Goal: Use online tool/utility: Utilize a website feature to perform a specific function

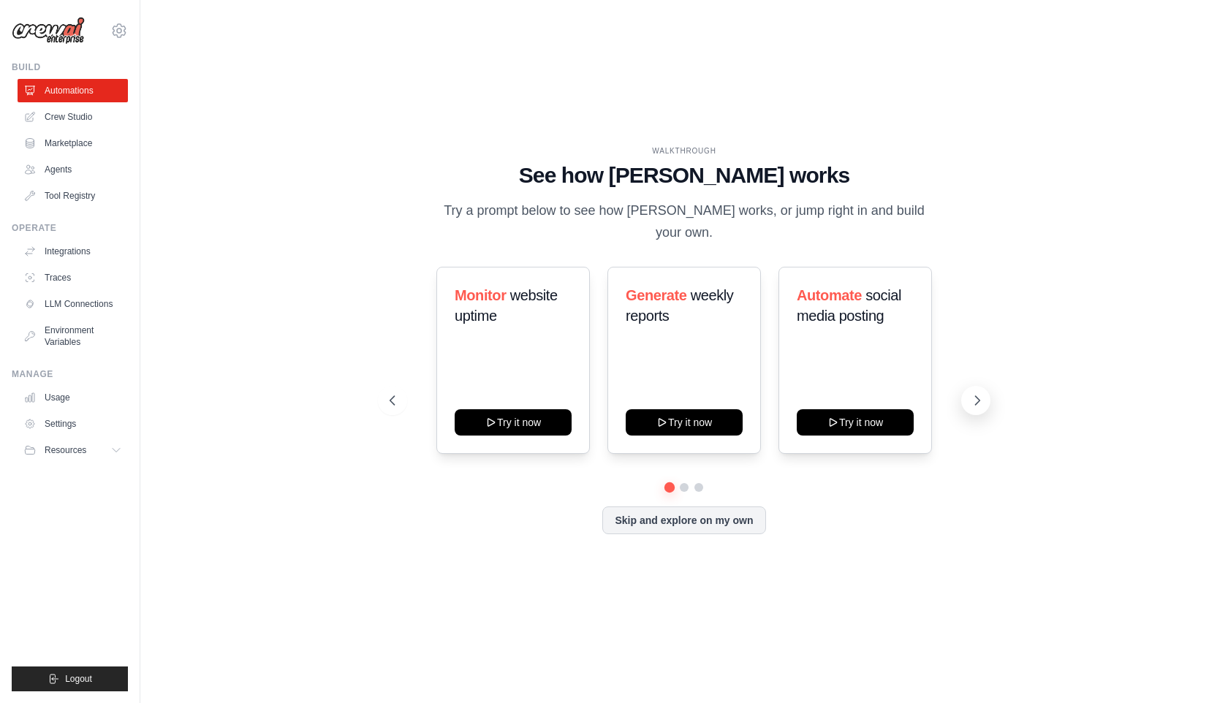
click at [976, 396] on icon at bounding box center [978, 400] width 4 height 9
click at [392, 400] on icon at bounding box center [391, 400] width 15 height 15
click at [975, 402] on icon at bounding box center [977, 400] width 15 height 15
click at [393, 394] on icon at bounding box center [391, 400] width 15 height 15
click at [51, 165] on link "Agents" at bounding box center [74, 169] width 110 height 23
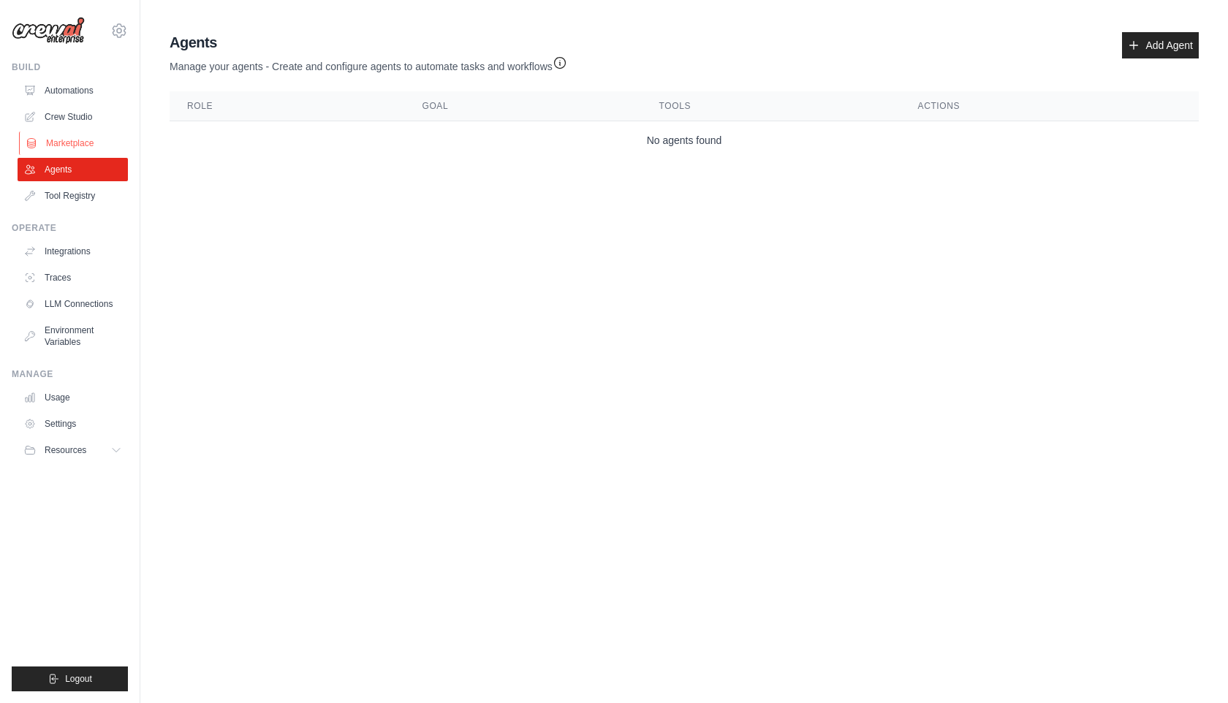
click at [63, 140] on link "Marketplace" at bounding box center [74, 143] width 110 height 23
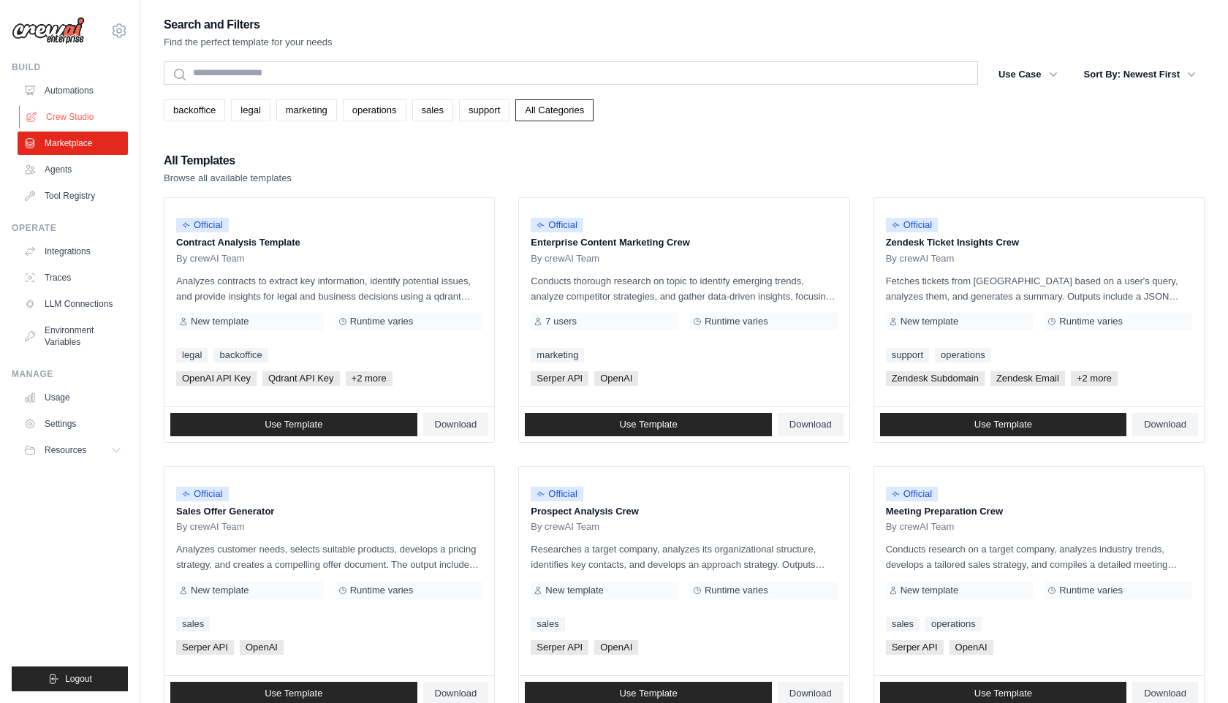
click at [75, 110] on link "Crew Studio" at bounding box center [74, 116] width 110 height 23
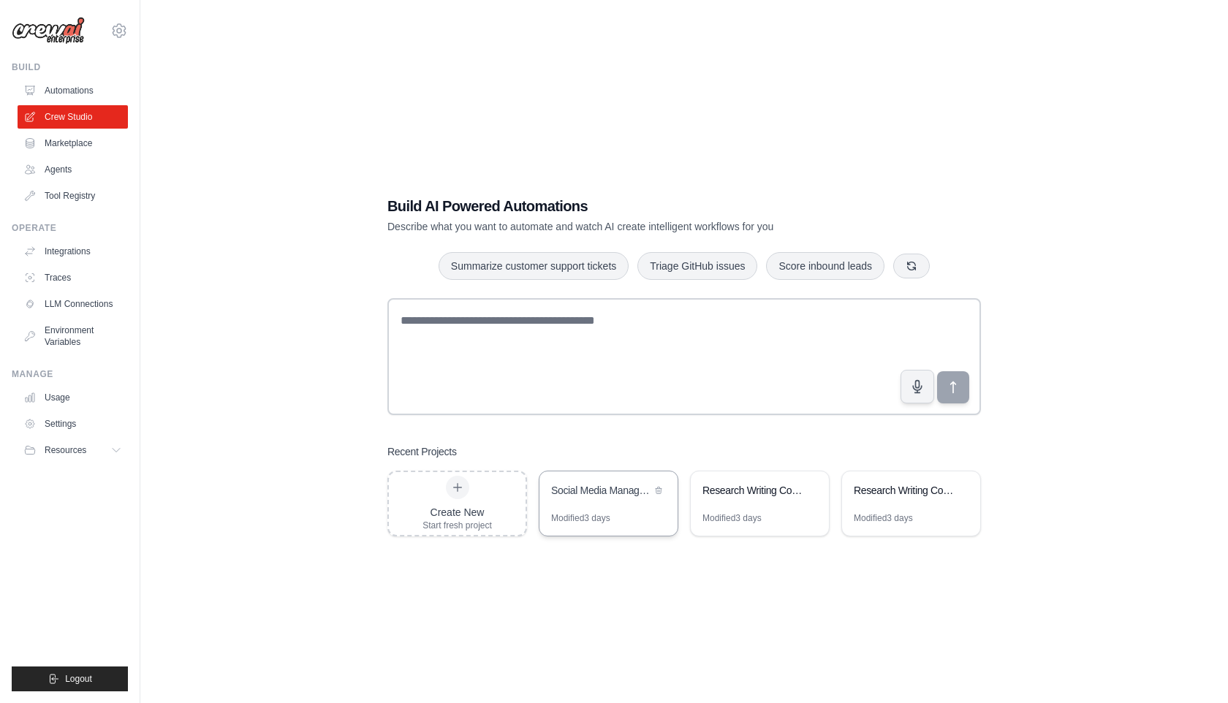
click at [591, 496] on div "Social Media Management Automation" at bounding box center [601, 490] width 100 height 15
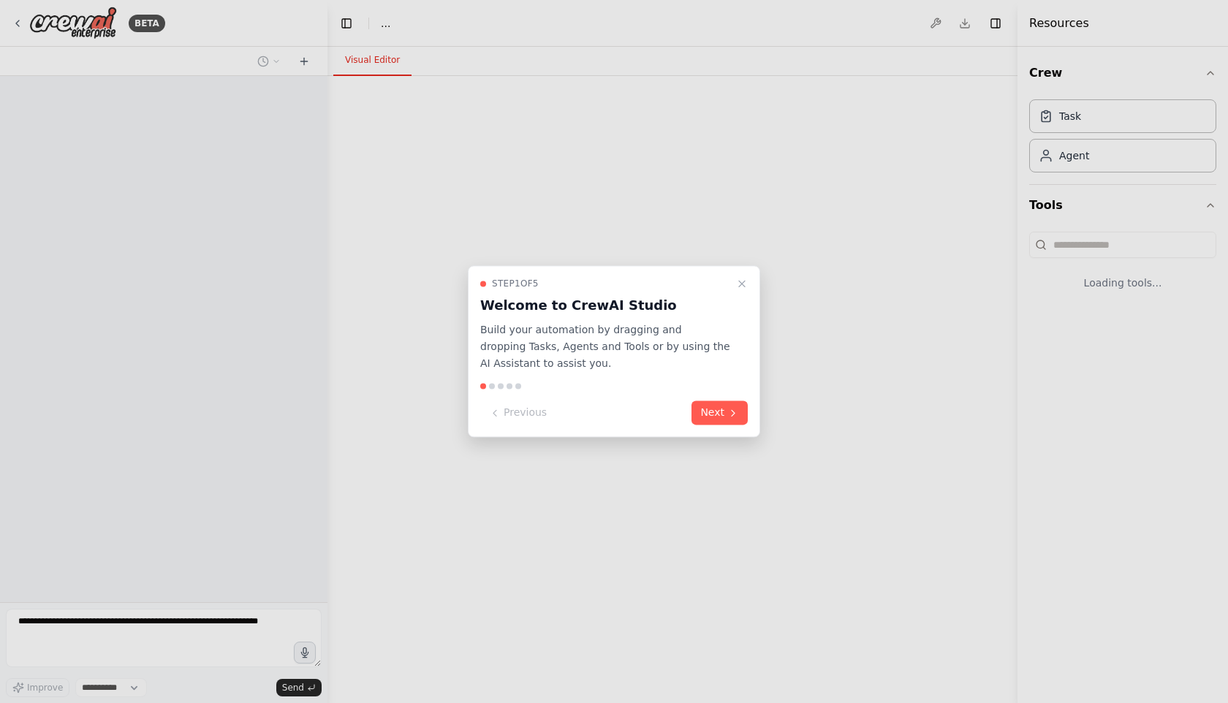
select select "****"
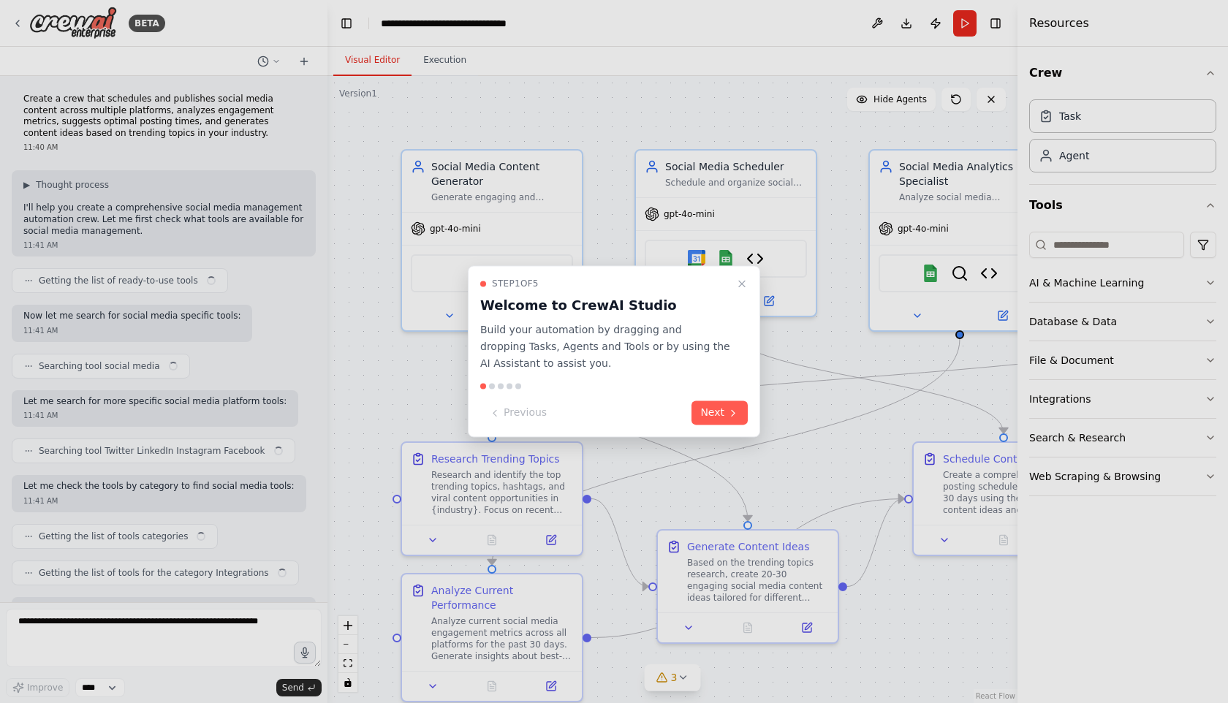
scroll to position [2474, 0]
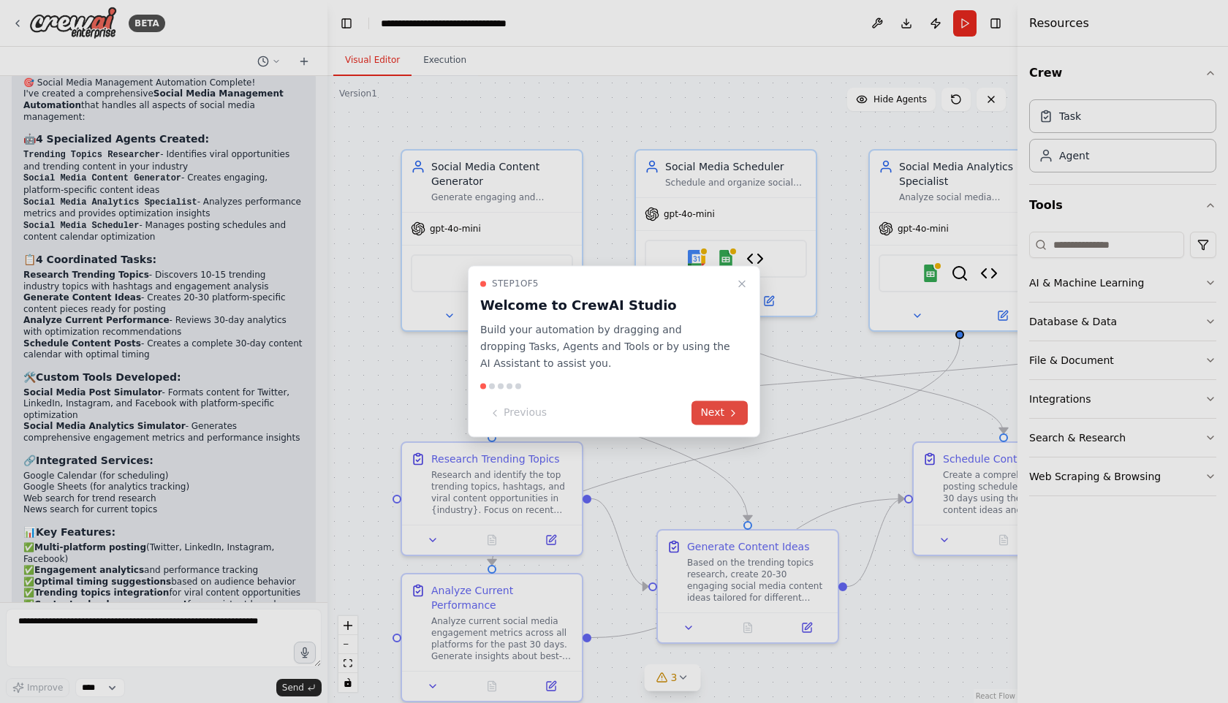
click at [723, 409] on button "Next" at bounding box center [720, 413] width 56 height 24
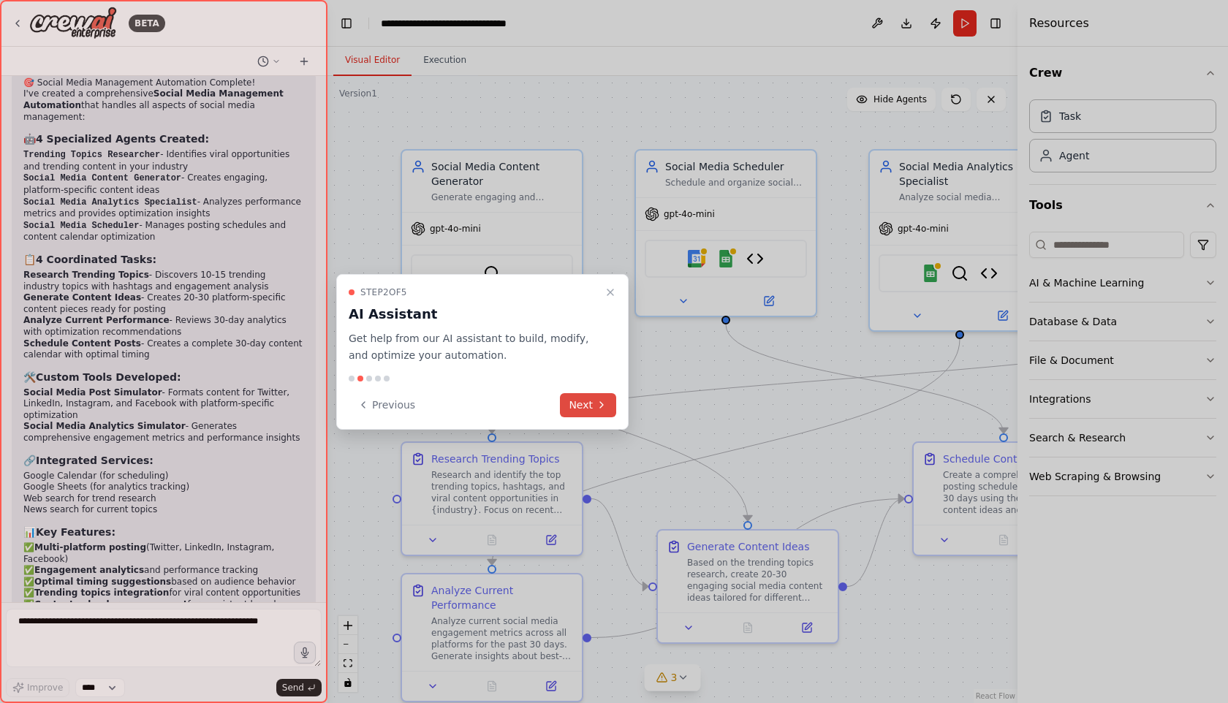
click at [593, 401] on button "Next" at bounding box center [588, 405] width 56 height 24
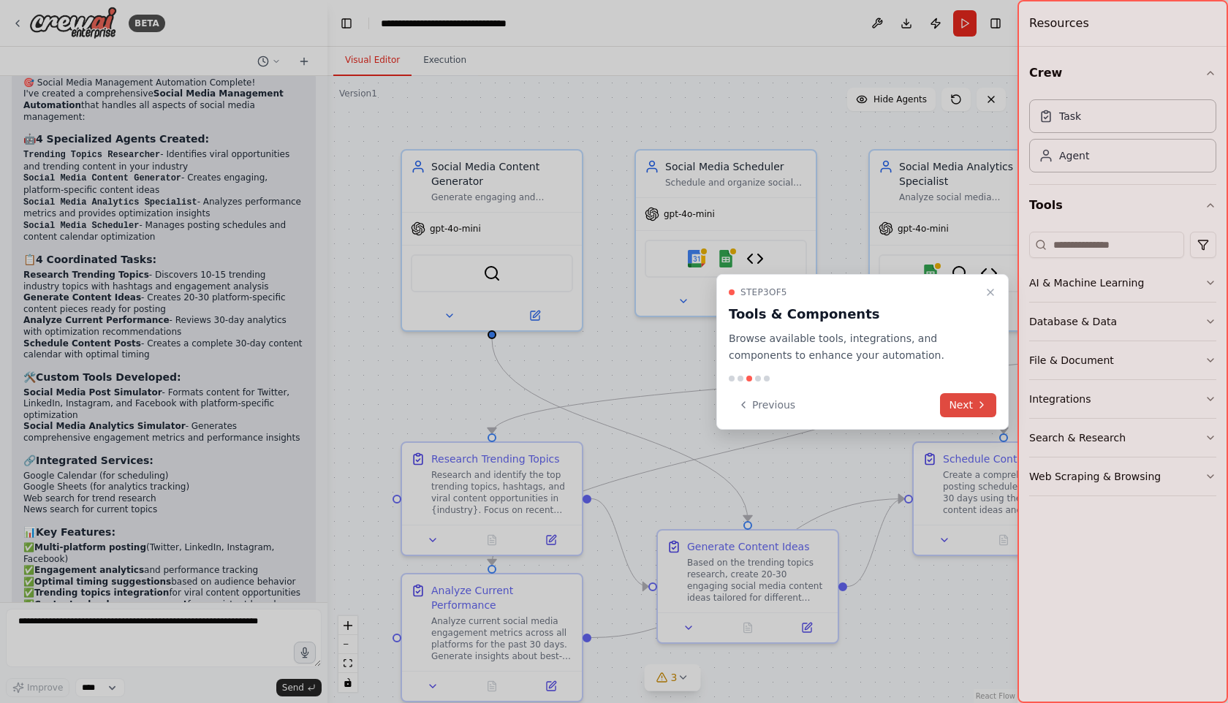
click at [960, 405] on button "Next" at bounding box center [968, 405] width 56 height 24
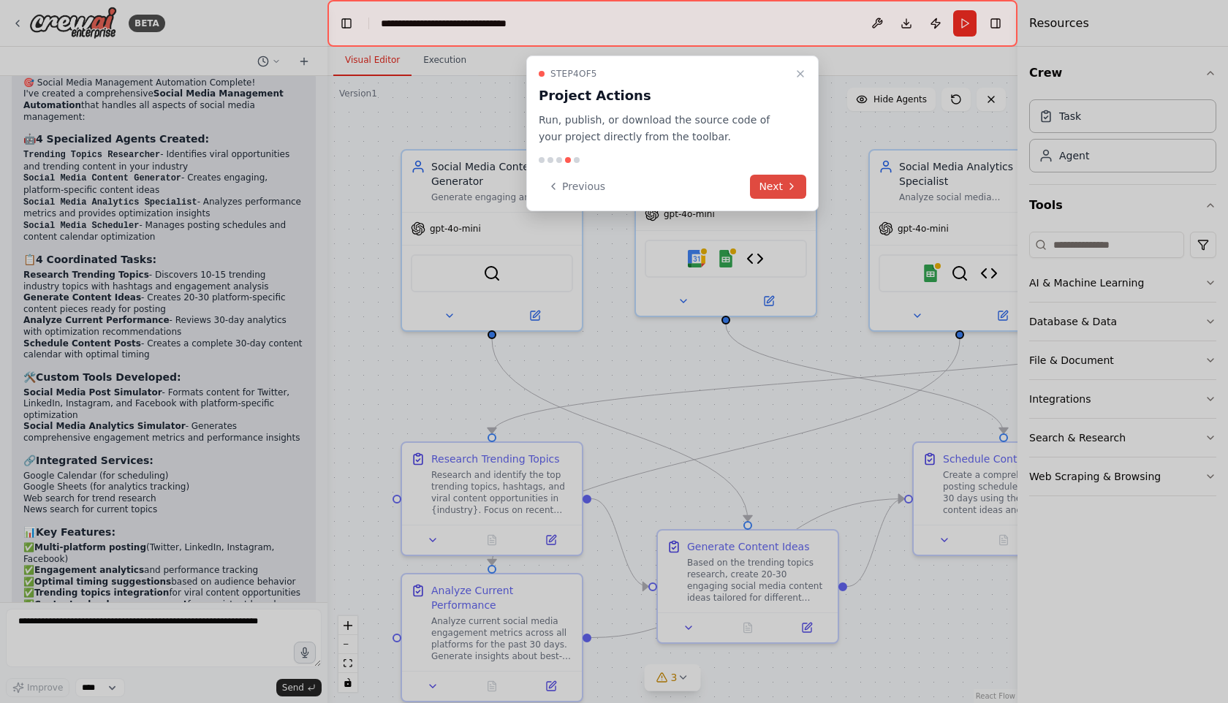
click at [777, 184] on button "Next" at bounding box center [778, 187] width 56 height 24
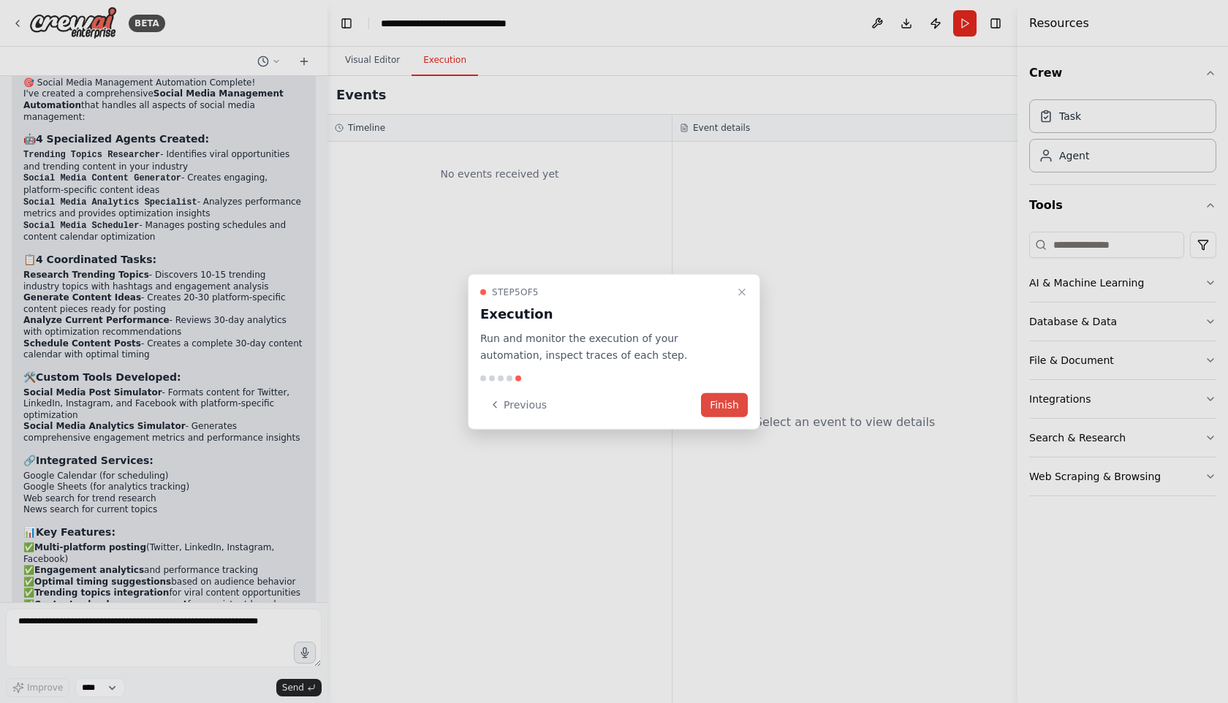
click at [731, 401] on button "Finish" at bounding box center [724, 405] width 47 height 24
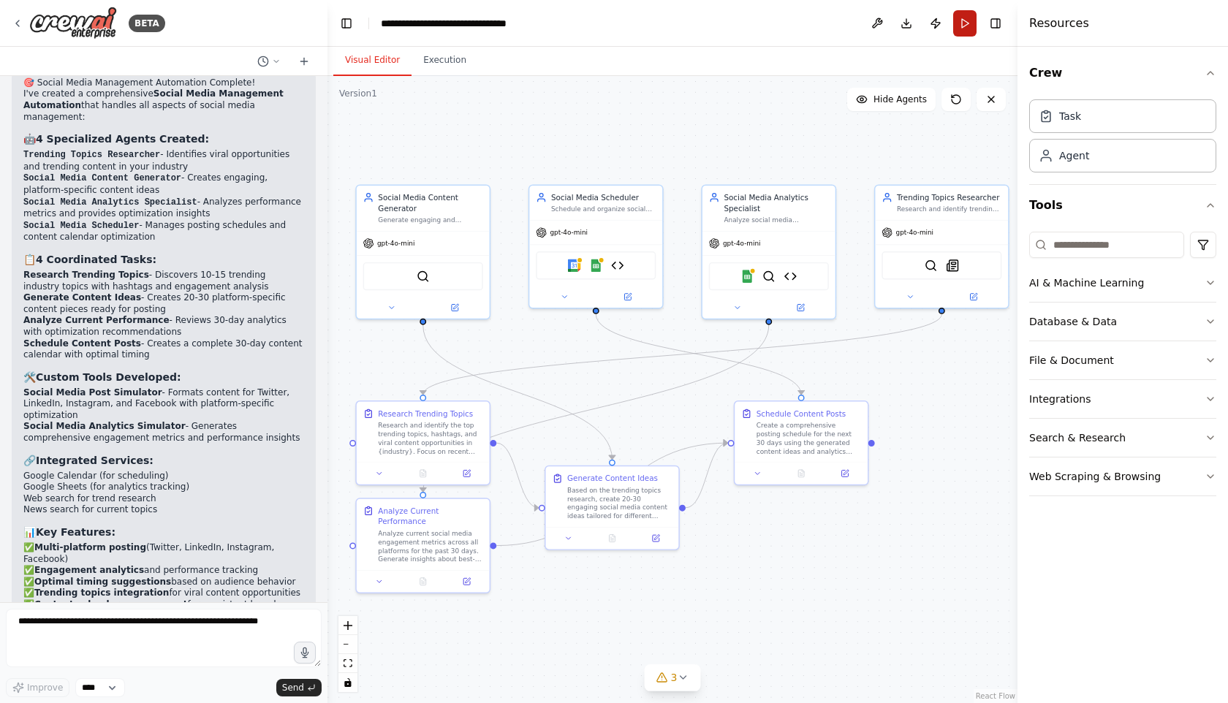
click at [964, 23] on button "Run" at bounding box center [964, 23] width 23 height 26
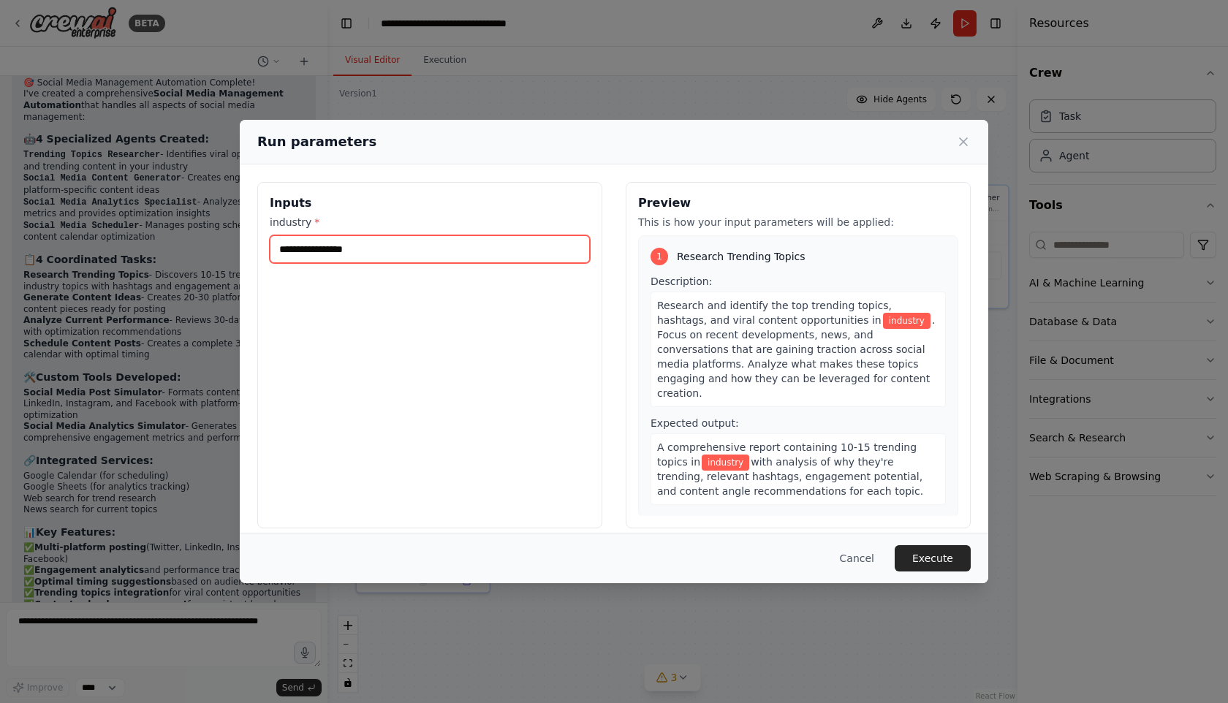
click at [352, 249] on input "industry *" at bounding box center [430, 249] width 320 height 28
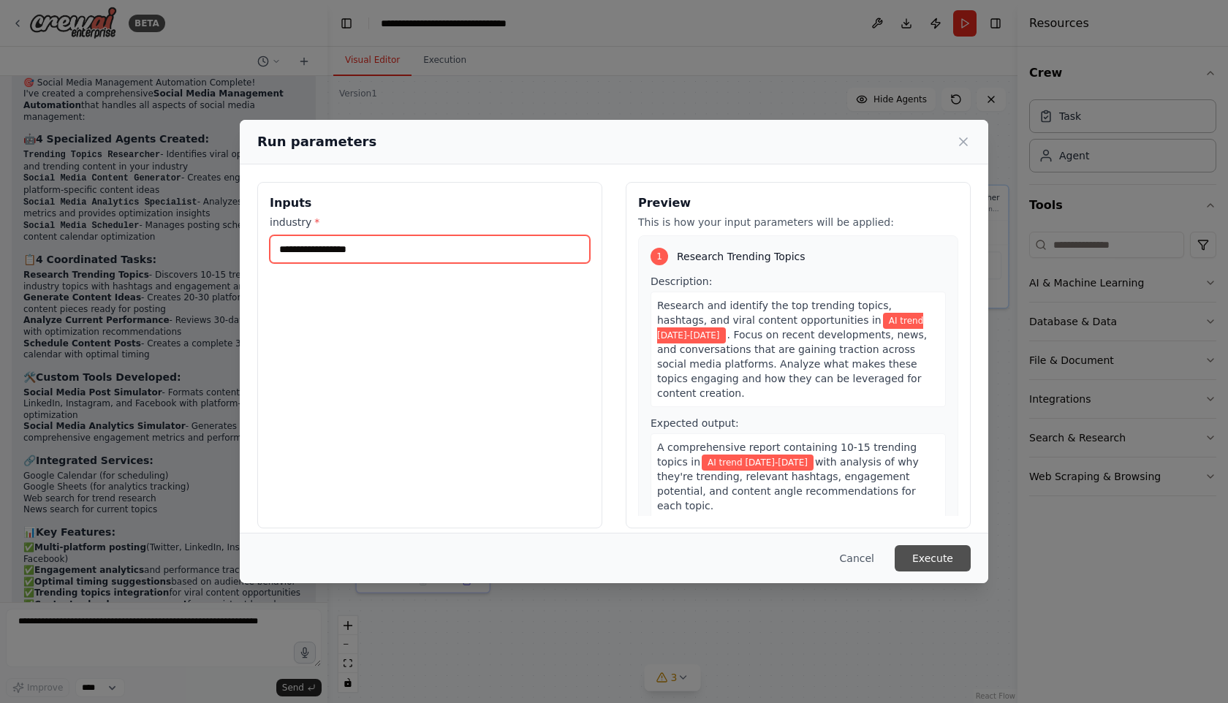
type input "**********"
click at [938, 557] on button "Execute" at bounding box center [933, 558] width 76 height 26
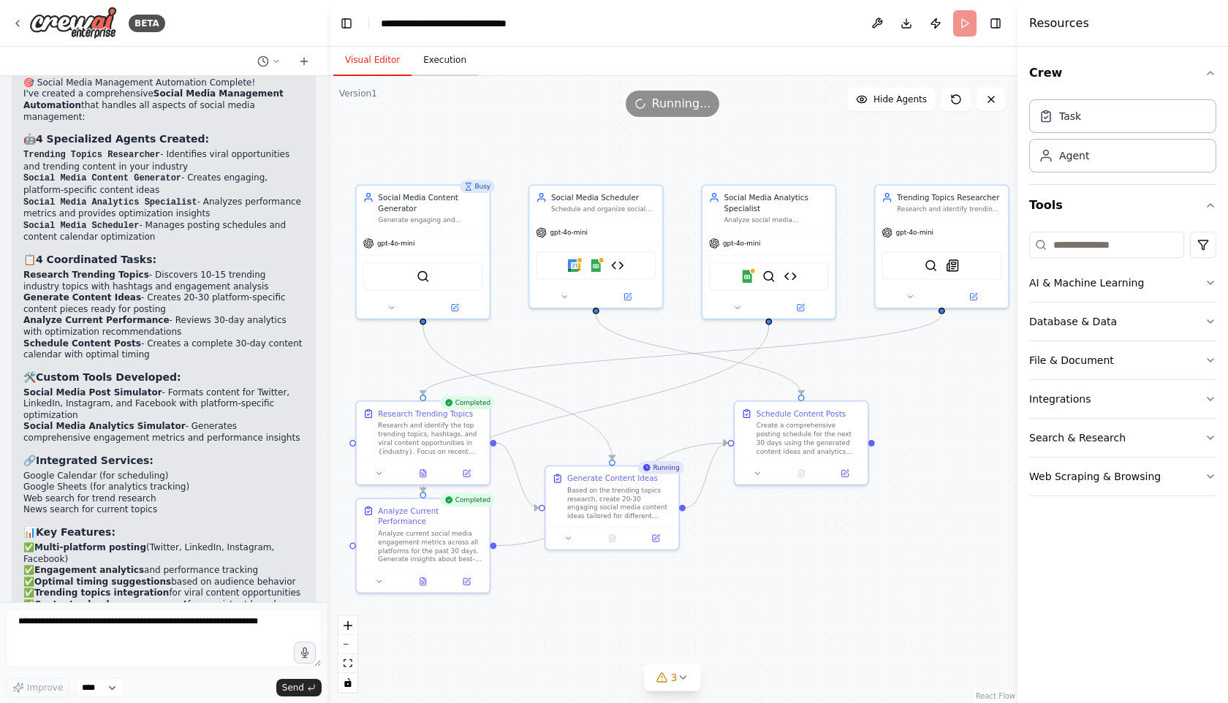
click at [442, 58] on button "Execution" at bounding box center [445, 60] width 67 height 31
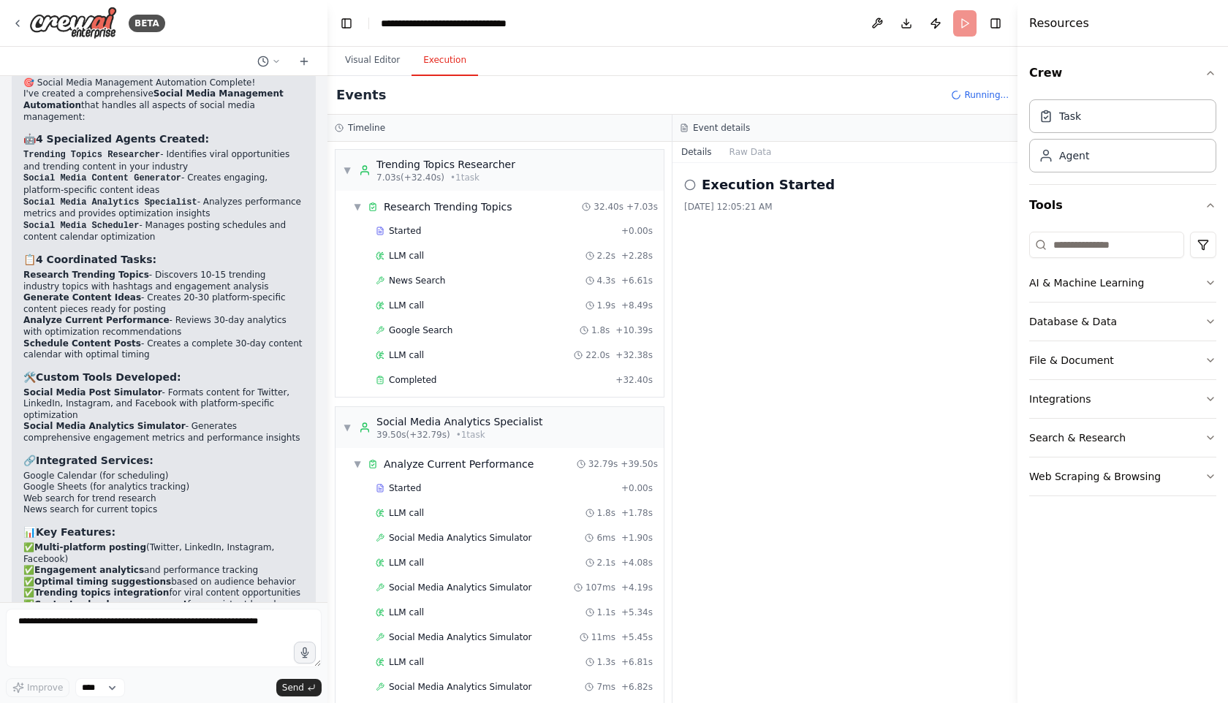
scroll to position [250, 0]
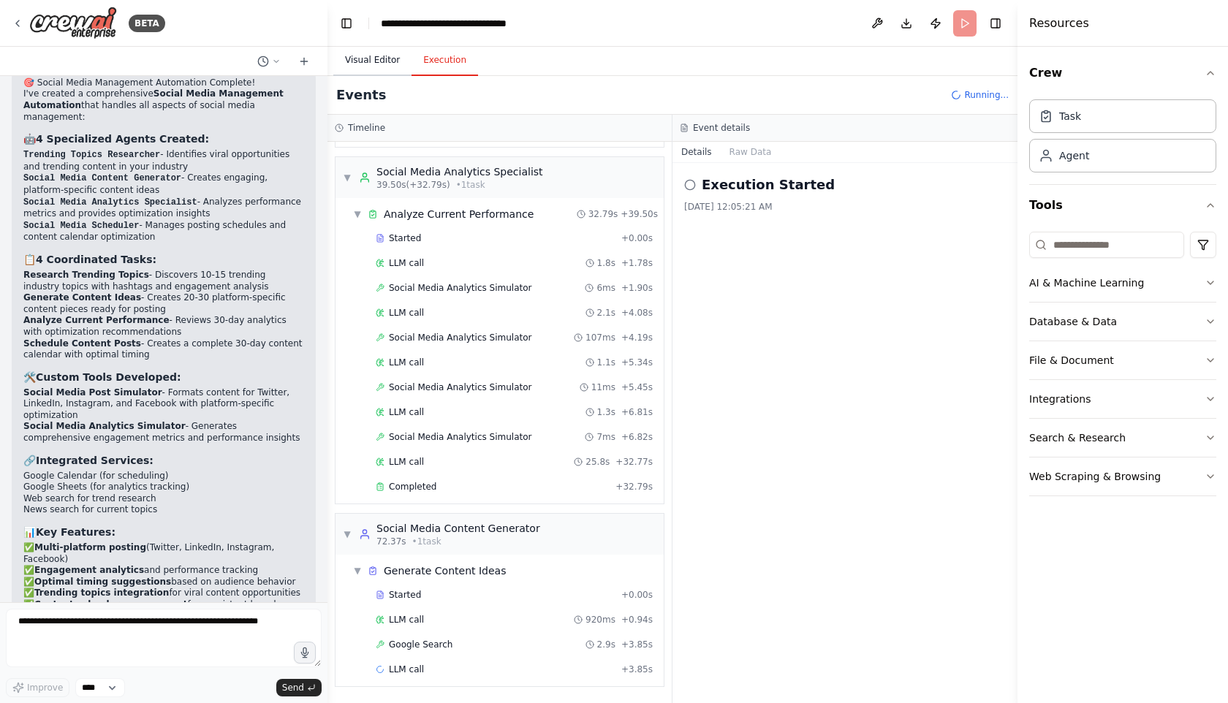
click at [369, 62] on button "Visual Editor" at bounding box center [372, 60] width 78 height 31
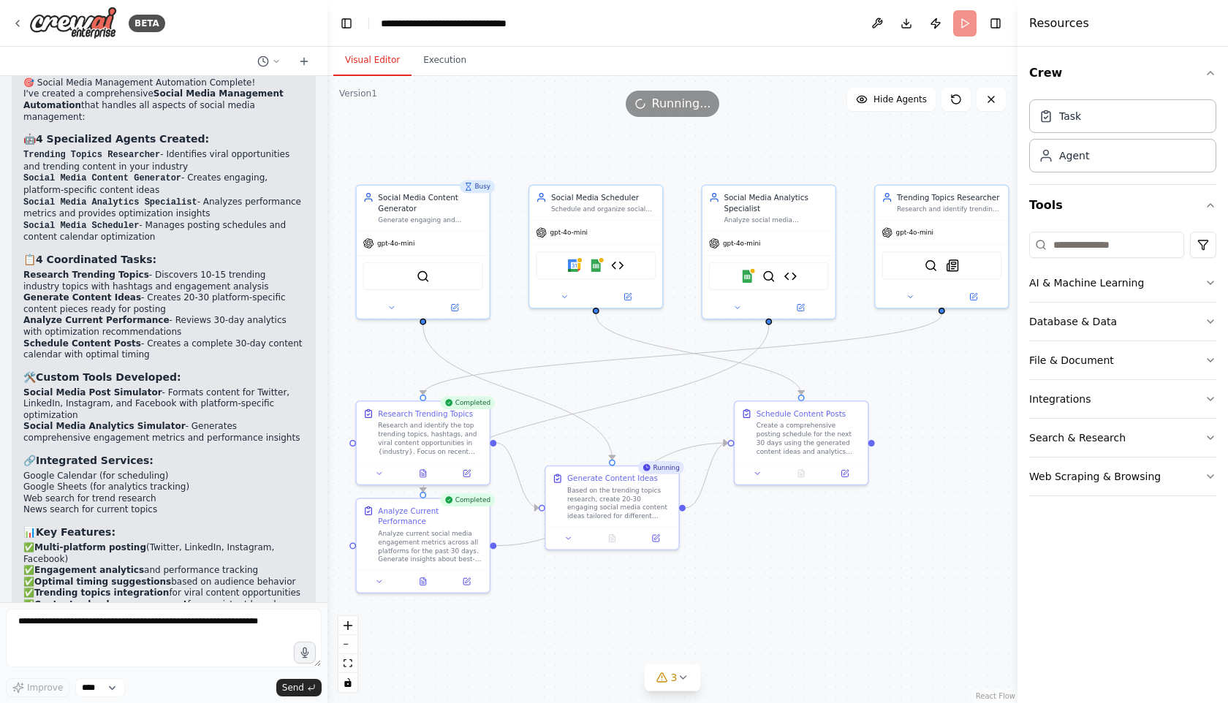
click at [539, 64] on div "Visual Editor Execution" at bounding box center [673, 61] width 690 height 29
click at [306, 57] on icon at bounding box center [304, 62] width 12 height 12
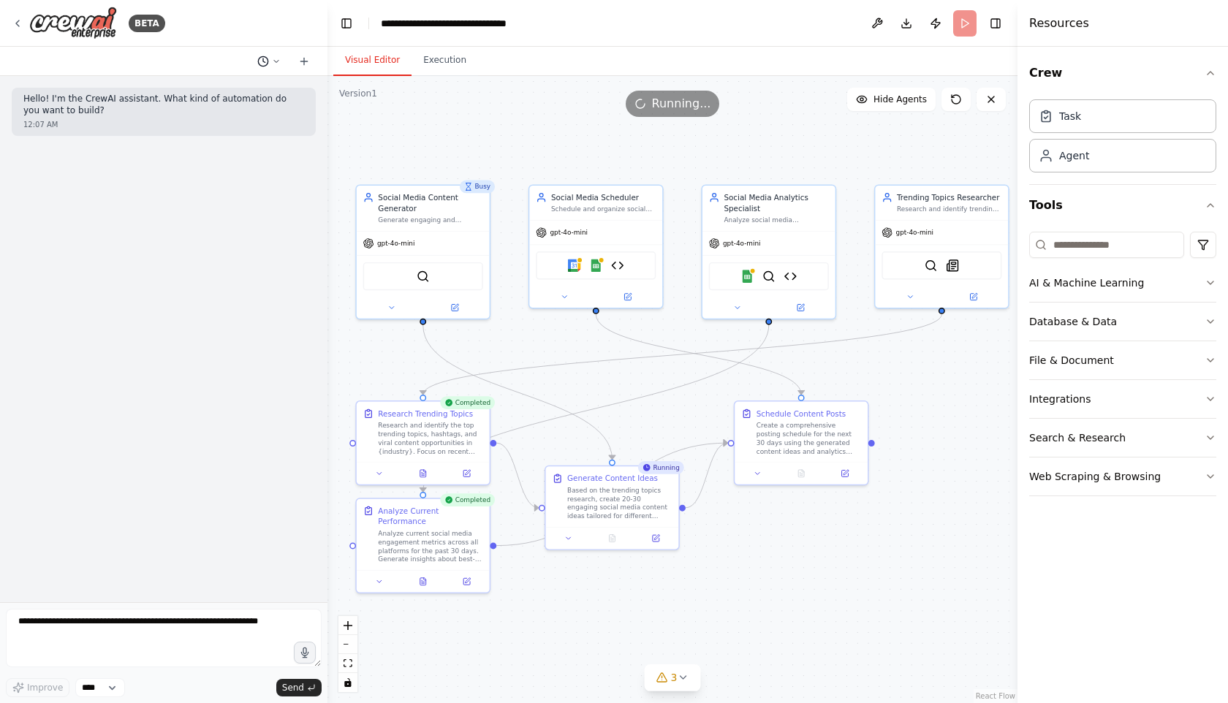
click at [276, 58] on icon at bounding box center [276, 61] width 9 height 9
click at [221, 112] on span "Create a crew that schedules and publishes social media content across multiple…" at bounding box center [225, 115] width 132 height 12
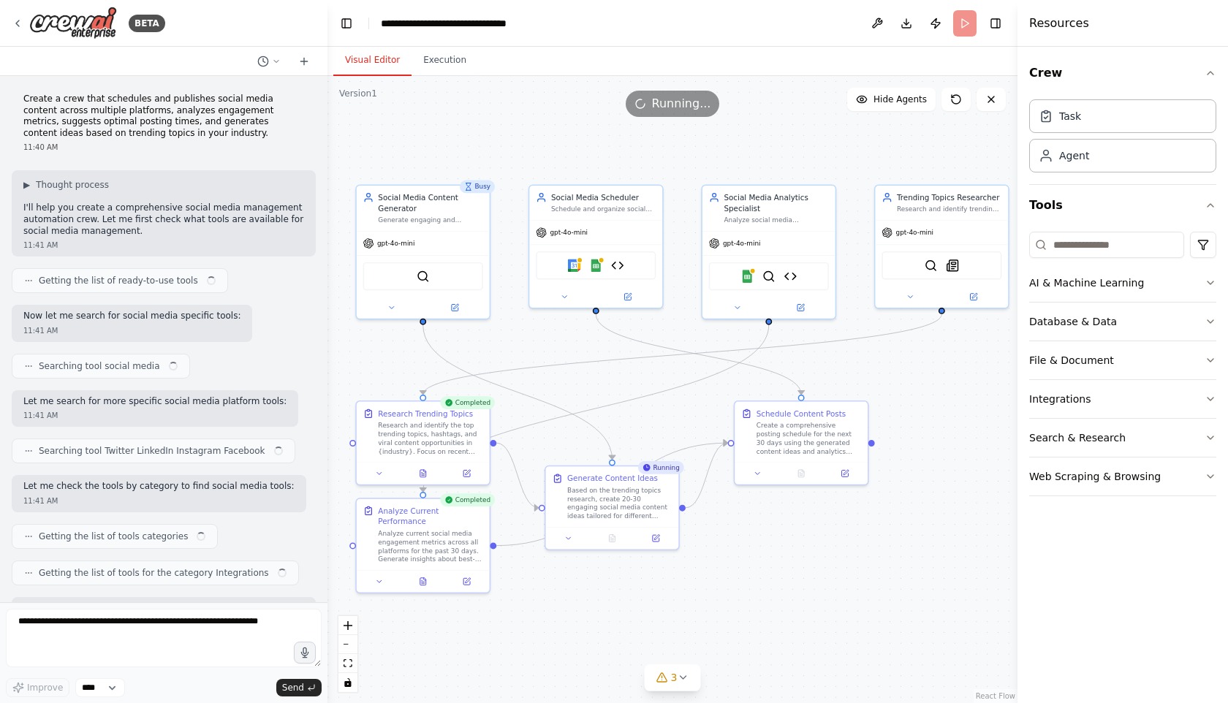
scroll to position [2474, 0]
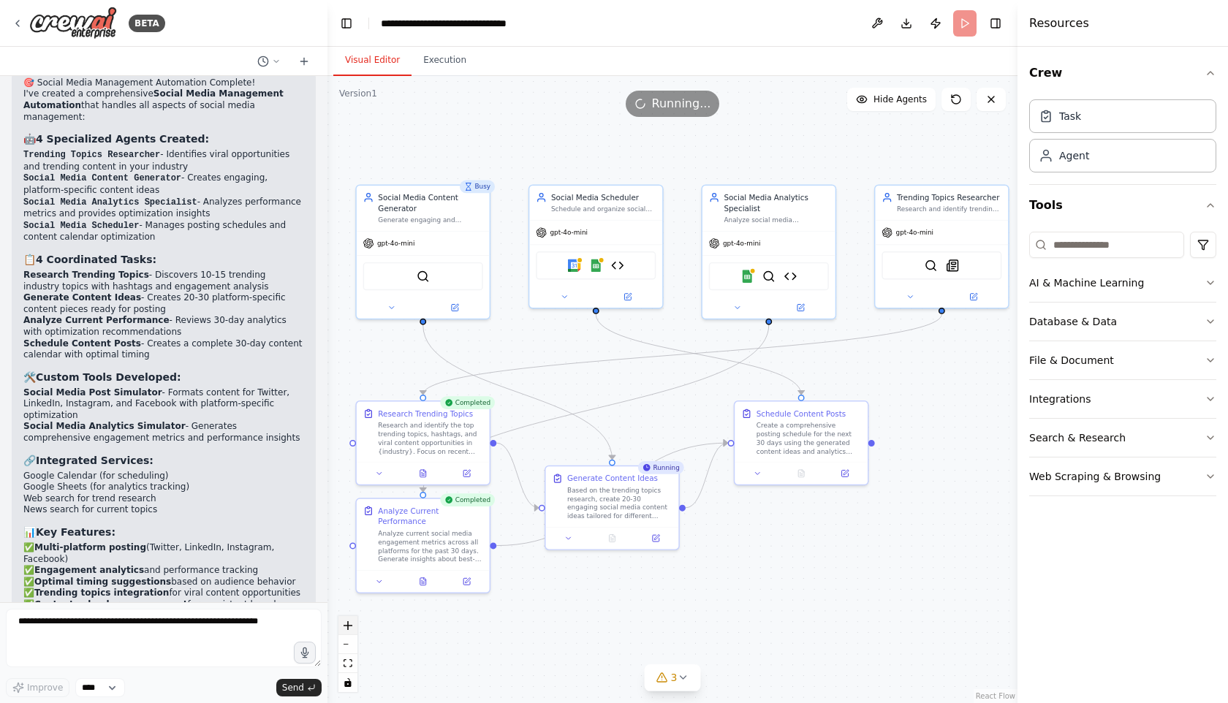
click at [348, 627] on icon "zoom in" at bounding box center [348, 626] width 9 height 9
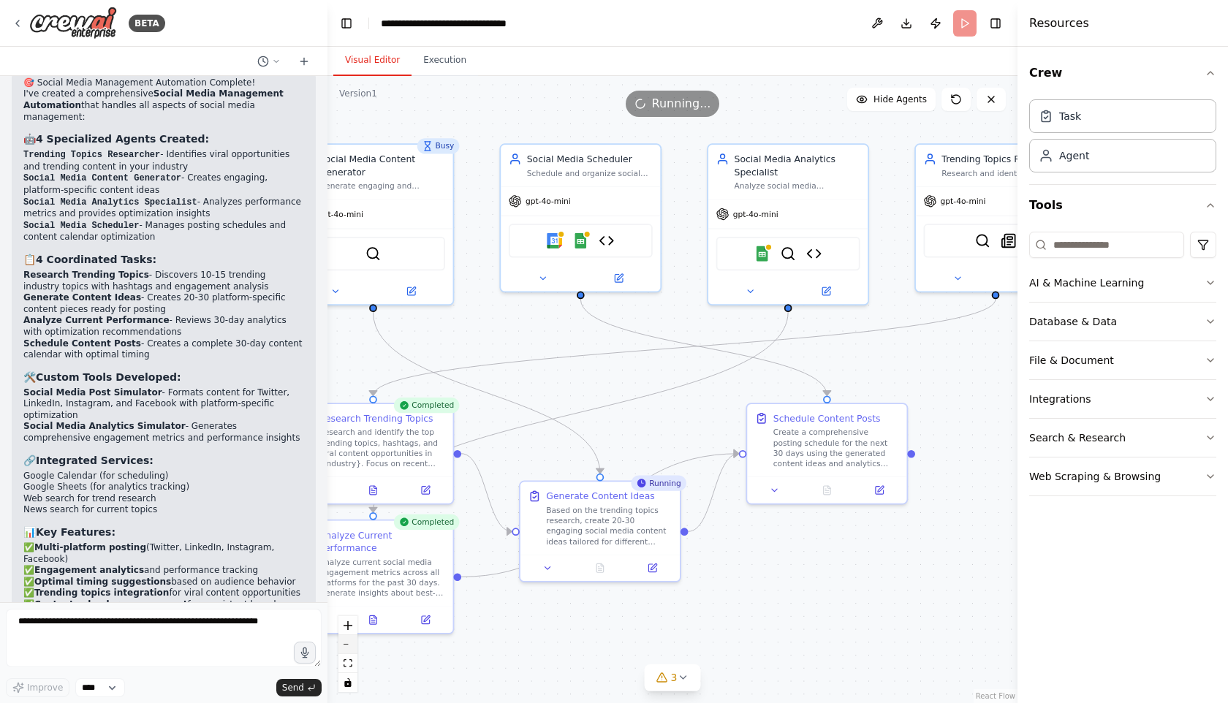
click at [347, 645] on button "zoom out" at bounding box center [348, 644] width 19 height 19
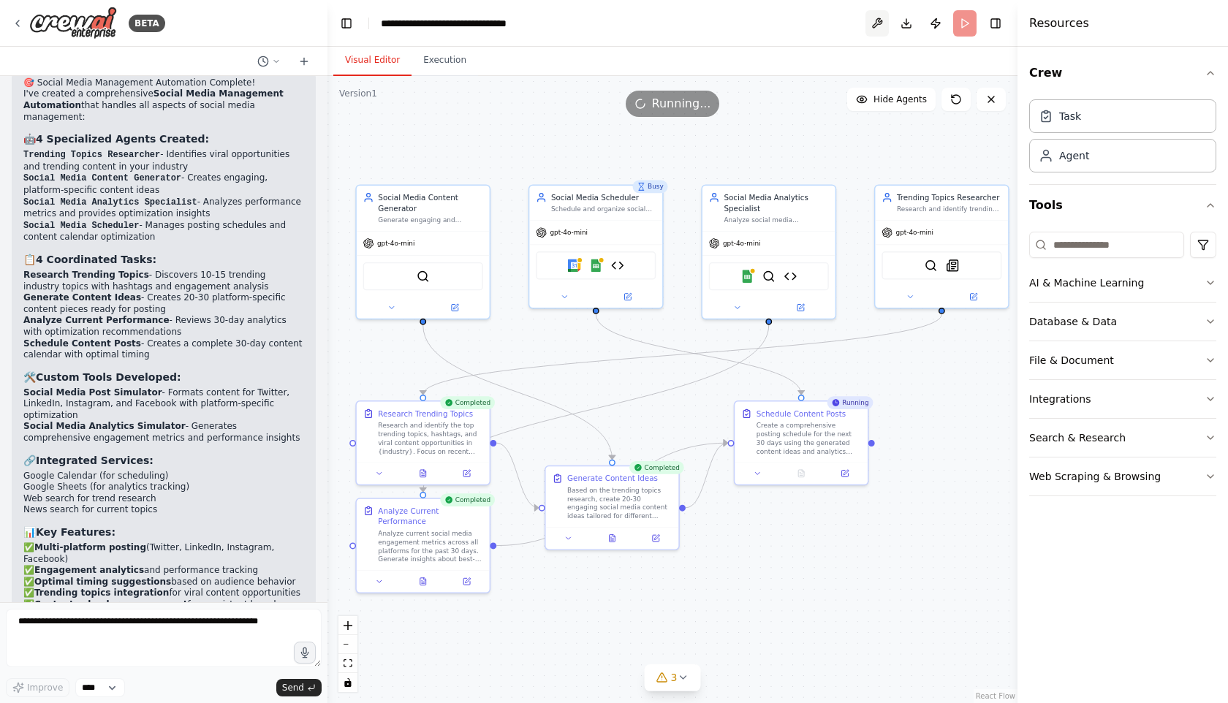
click at [874, 23] on button at bounding box center [877, 23] width 23 height 26
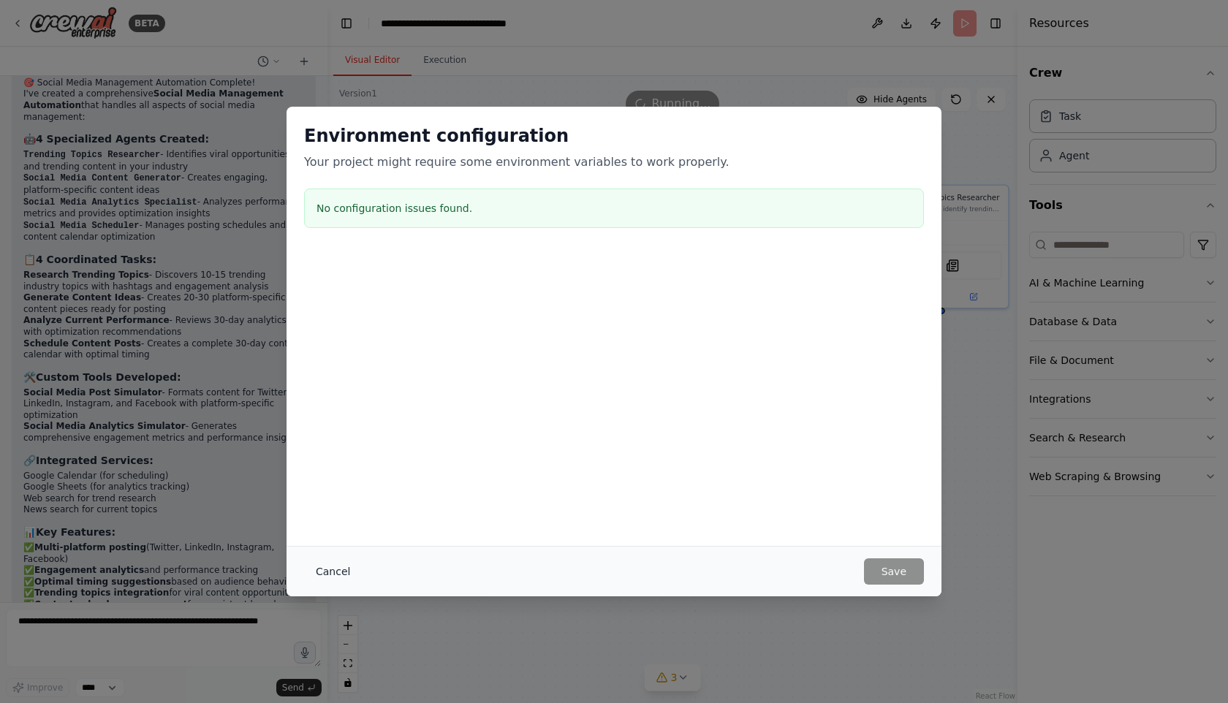
click at [330, 570] on button "Cancel" at bounding box center [333, 572] width 58 height 26
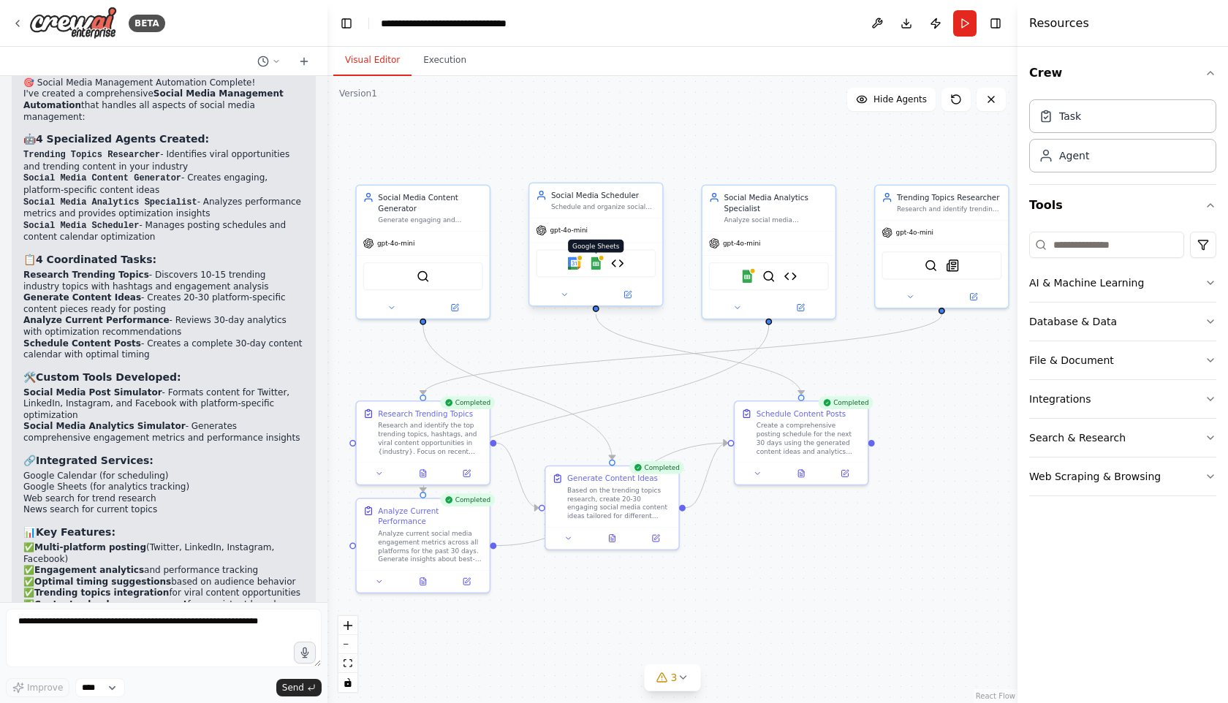
click at [597, 263] on img at bounding box center [595, 263] width 13 height 13
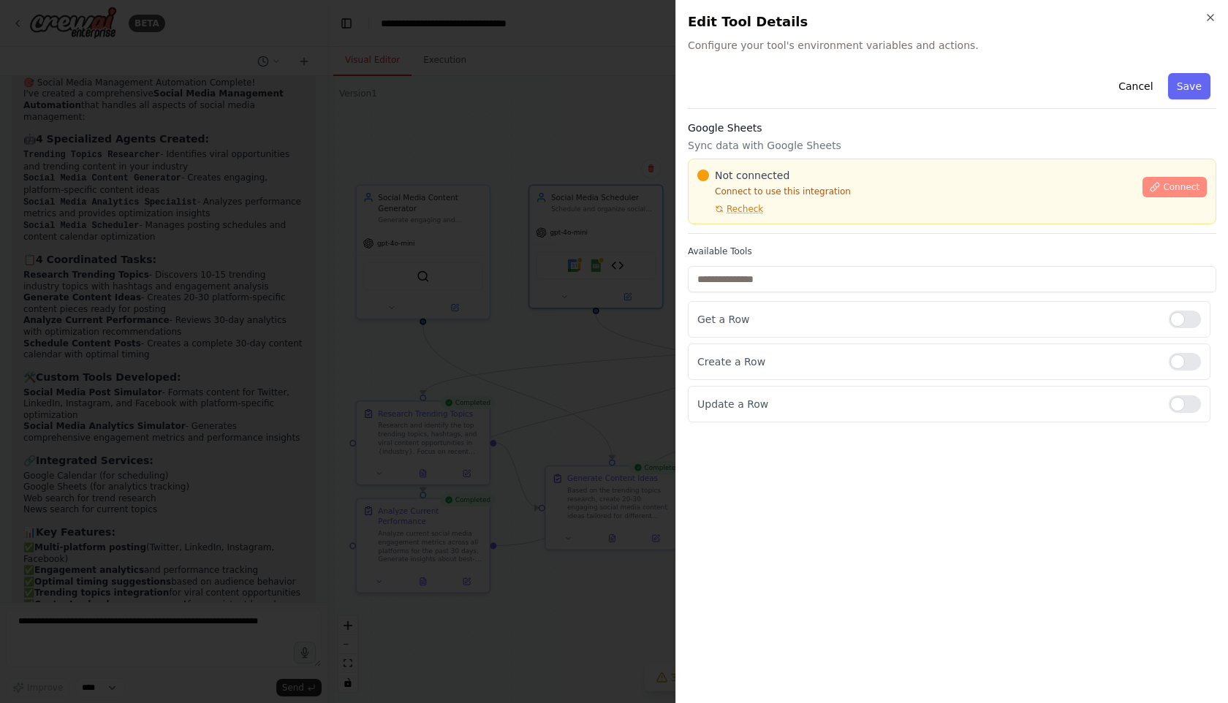
click at [1178, 186] on span "Connect" at bounding box center [1181, 187] width 37 height 12
click at [755, 230] on div "Google Sheets Sync data with Google Sheets Not connected Connect to use this in…" at bounding box center [952, 177] width 529 height 113
click at [751, 232] on div "Google Sheets Sync data with Google Sheets Not connected Connect to use this in…" at bounding box center [952, 177] width 529 height 113
click at [559, 243] on div at bounding box center [614, 351] width 1228 height 703
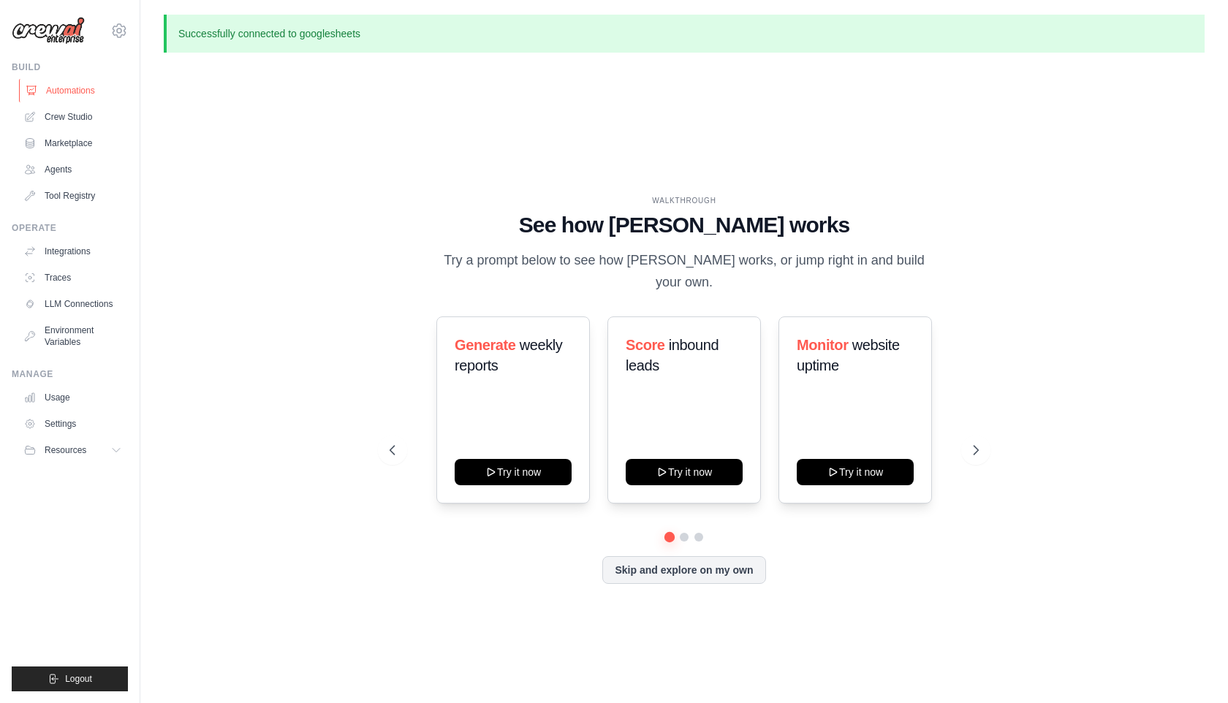
click at [79, 91] on link "Automations" at bounding box center [74, 90] width 110 height 23
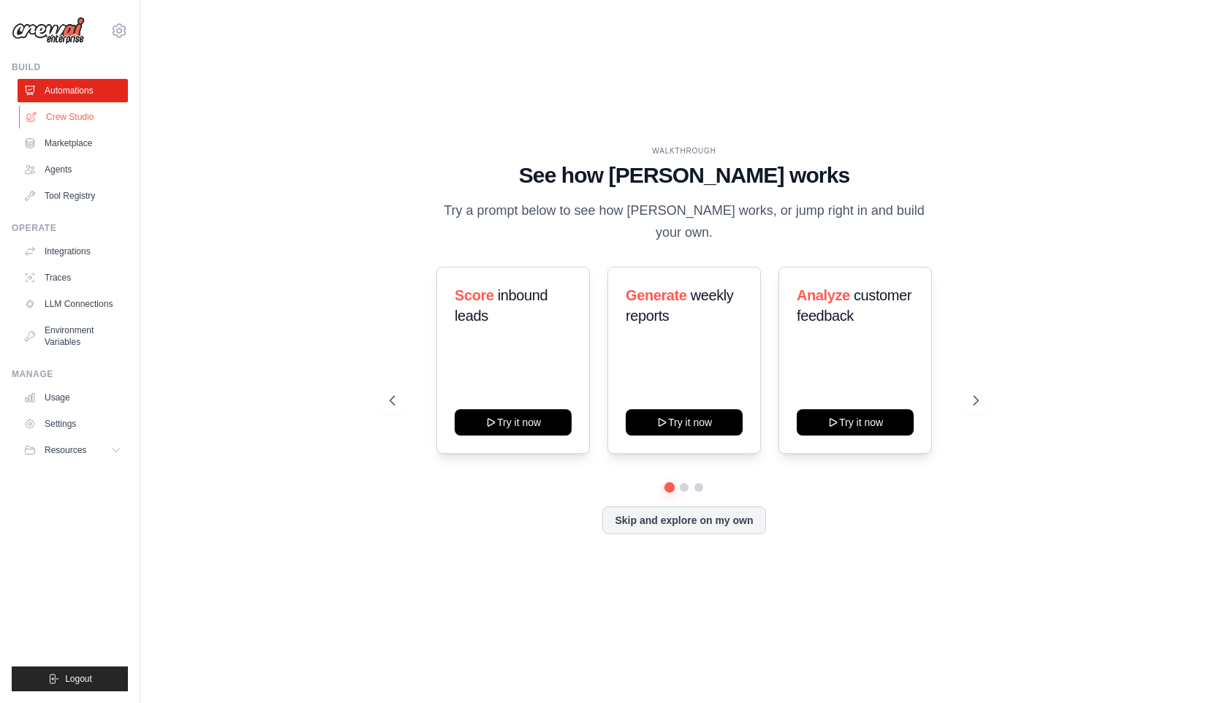
click at [91, 119] on link "Crew Studio" at bounding box center [74, 116] width 110 height 23
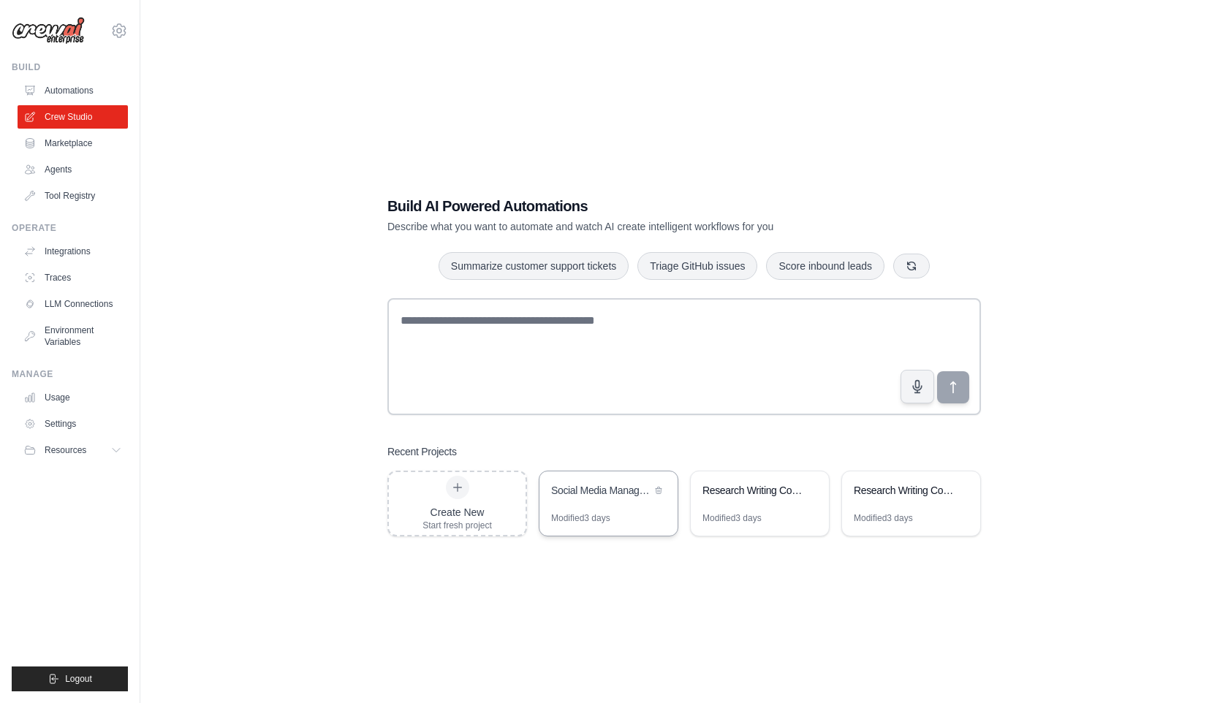
click at [592, 500] on div "Social Media Management Automation" at bounding box center [601, 492] width 100 height 18
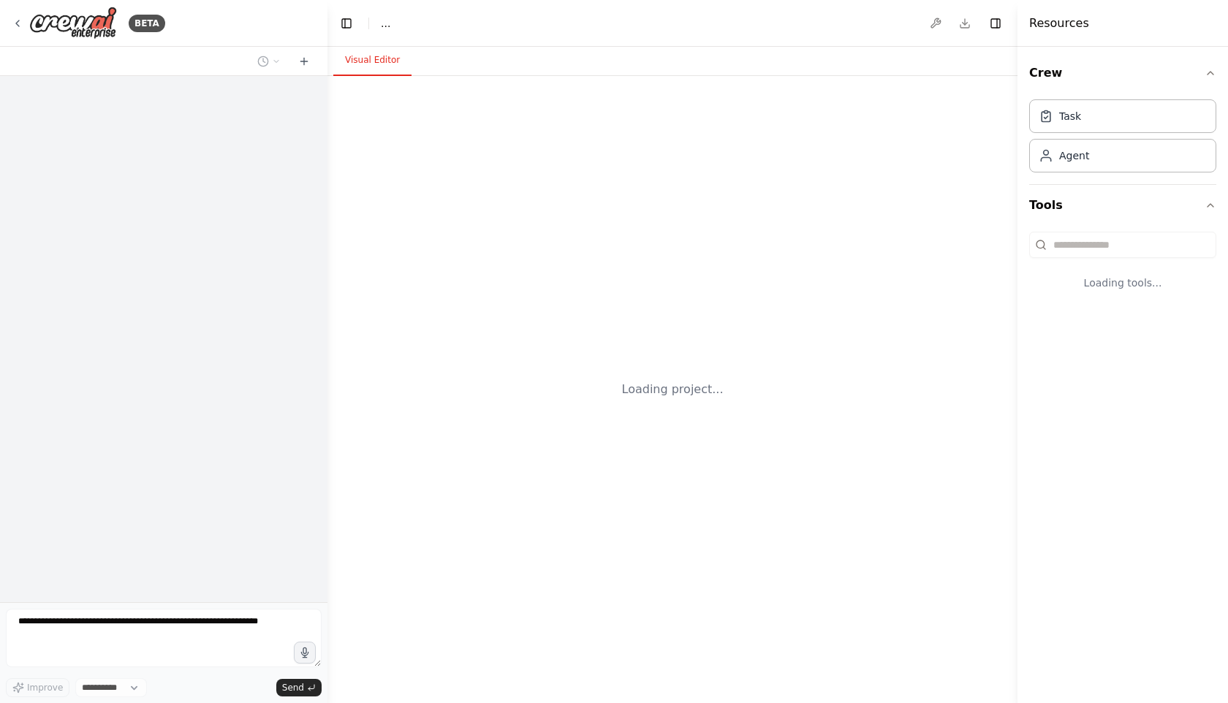
select select "****"
